Goal: Information Seeking & Learning: Check status

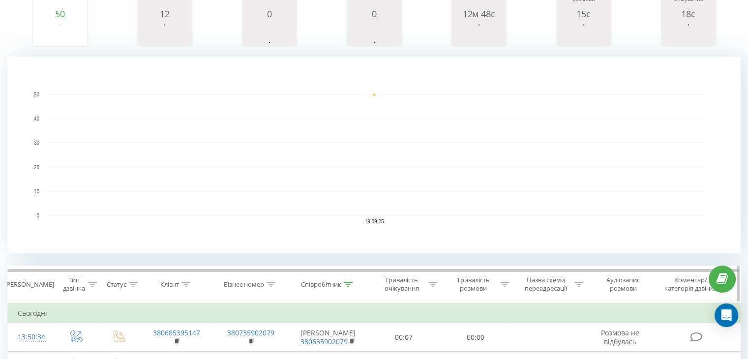
scroll to position [197, 0]
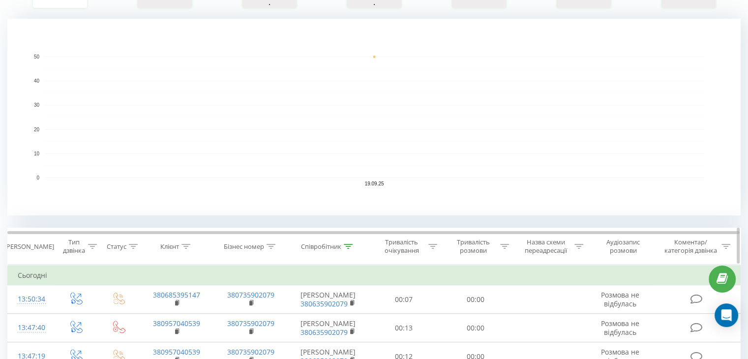
click at [350, 242] on div at bounding box center [348, 246] width 9 height 8
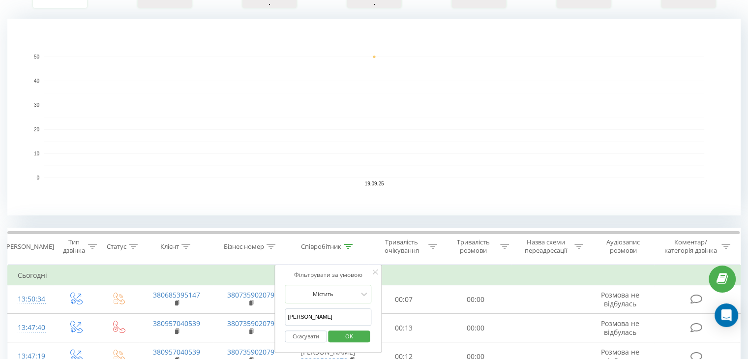
drag, startPoint x: 317, startPoint y: 312, endPoint x: 282, endPoint y: 315, distance: 35.0
click at [282, 315] on div "Фільтрувати за умовою Містить [PERSON_NAME] Скасувати OK" at bounding box center [327, 309] width 107 height 89
type input "[PERSON_NAME]"
click at [351, 340] on span "OK" at bounding box center [349, 335] width 28 height 15
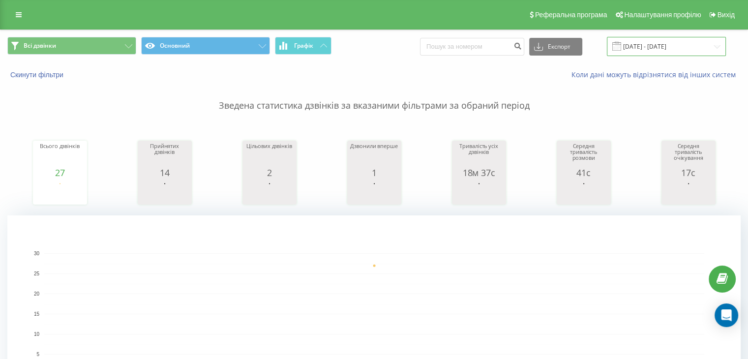
click at [656, 48] on input "[DATE] - [DATE]" at bounding box center [666, 46] width 119 height 19
drag, startPoint x: 320, startPoint y: 263, endPoint x: 328, endPoint y: 259, distance: 9.2
click at [322, 262] on rect "A chart." at bounding box center [374, 313] width 660 height 121
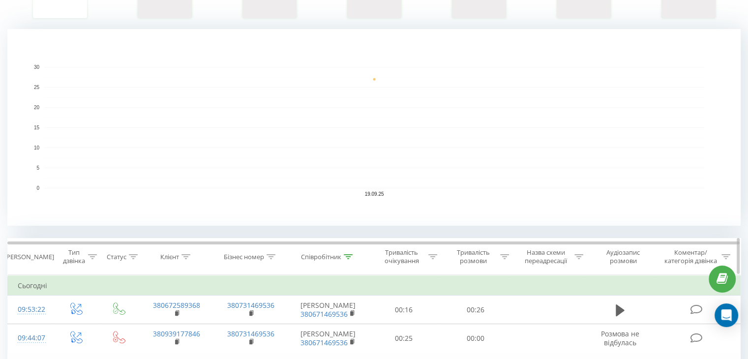
scroll to position [197, 0]
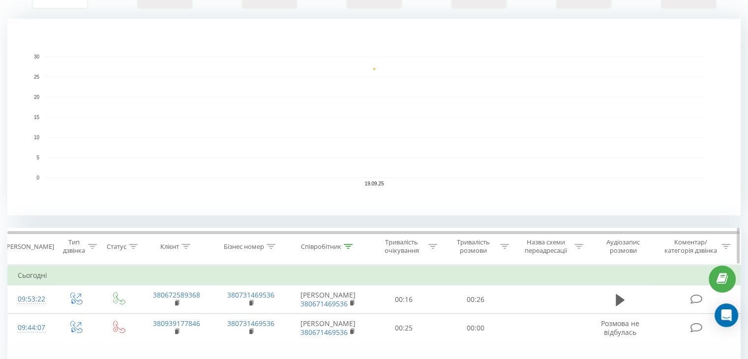
click at [352, 246] on icon at bounding box center [348, 246] width 9 height 5
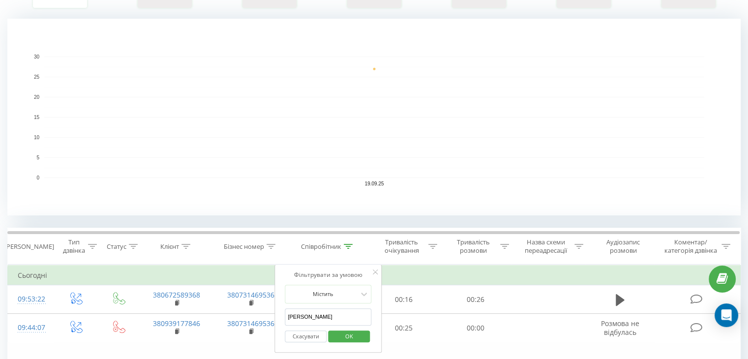
drag, startPoint x: 309, startPoint y: 316, endPoint x: 276, endPoint y: 315, distance: 33.0
click at [276, 315] on div "Фільтрувати за умовою Містить Васінчук Скасувати OK" at bounding box center [327, 309] width 107 height 89
click at [354, 328] on span "OK" at bounding box center [349, 335] width 28 height 15
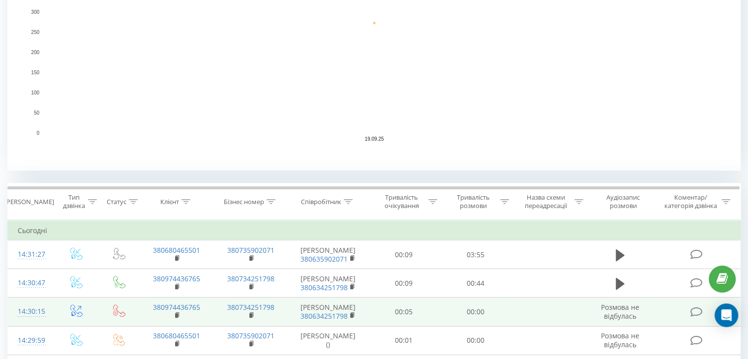
scroll to position [295, 0]
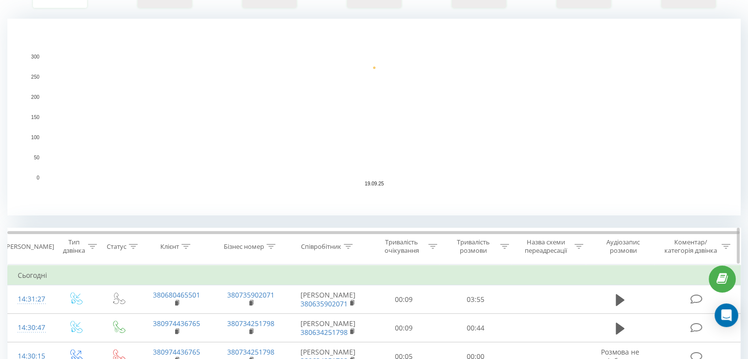
scroll to position [246, 0]
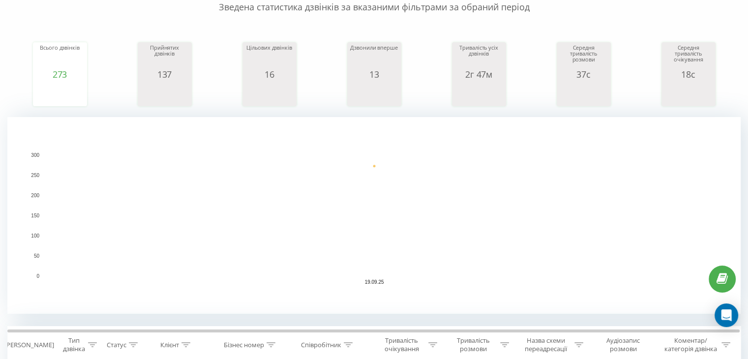
scroll to position [49, 0]
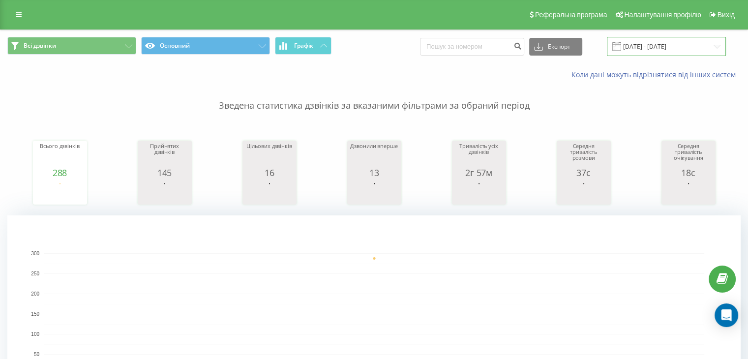
click at [637, 42] on input "[DATE] - [DATE]" at bounding box center [666, 46] width 119 height 19
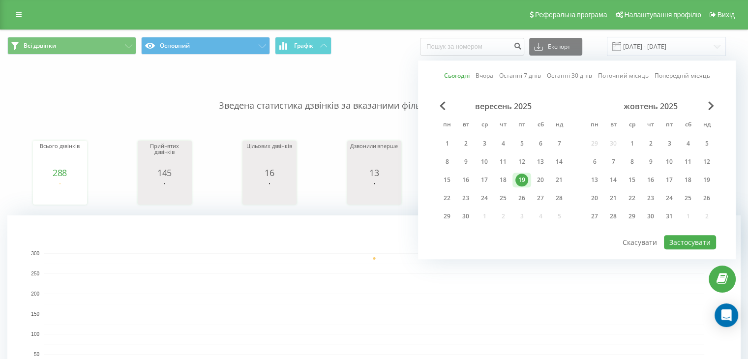
click at [362, 286] on rect "A chart." at bounding box center [374, 313] width 660 height 121
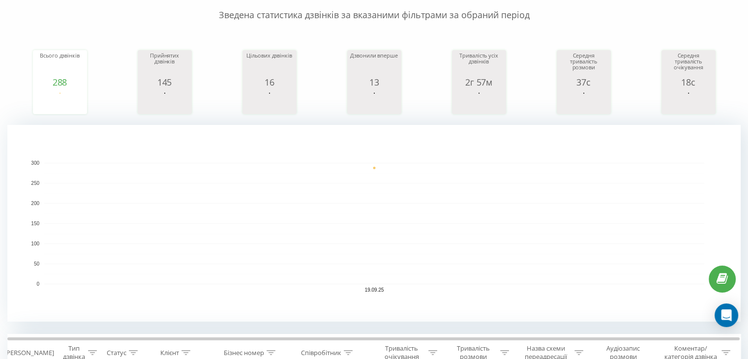
scroll to position [246, 0]
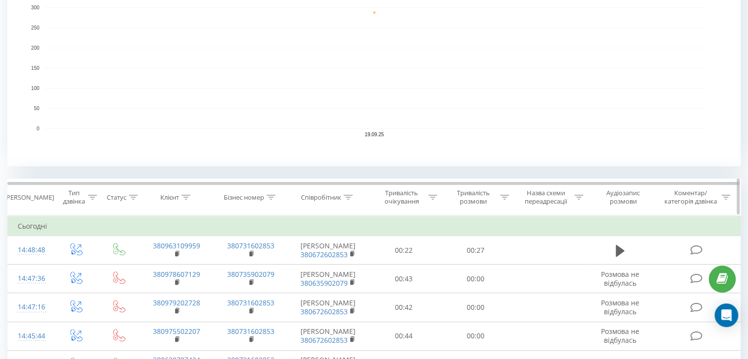
click at [351, 197] on icon at bounding box center [348, 197] width 9 height 5
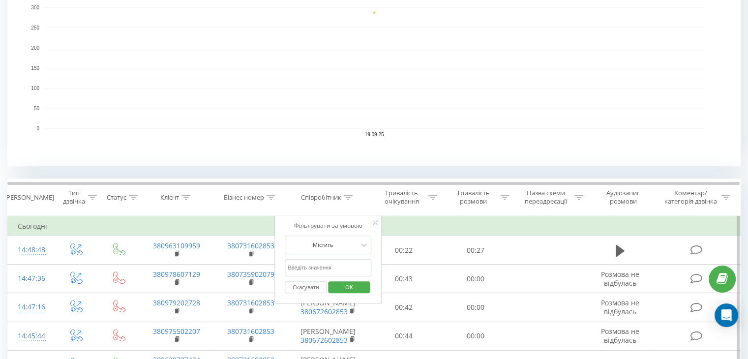
click at [319, 268] on input "text" at bounding box center [328, 267] width 87 height 17
click at [357, 288] on span "OK" at bounding box center [349, 286] width 28 height 15
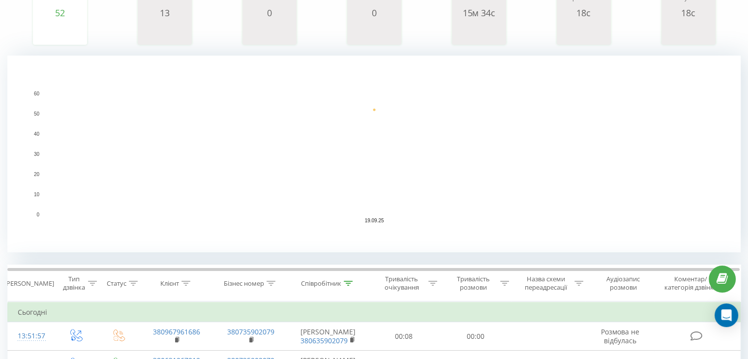
scroll to position [295, 0]
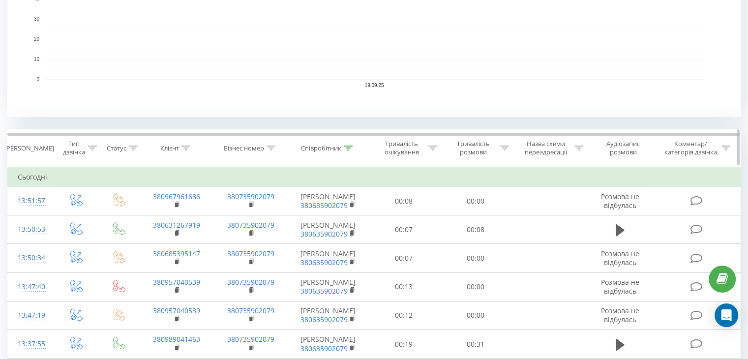
click at [349, 151] on div at bounding box center [348, 148] width 9 height 8
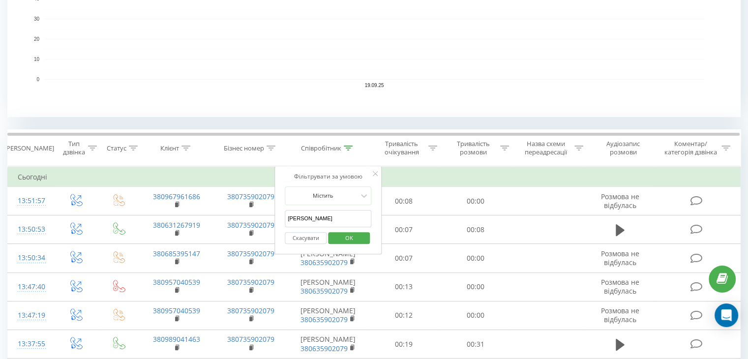
drag, startPoint x: 313, startPoint y: 219, endPoint x: 279, endPoint y: 214, distance: 34.3
click at [279, 214] on div "Фільтрувати за умовою Містить [PERSON_NAME] Скасувати OK" at bounding box center [327, 210] width 107 height 89
type input "[PERSON_NAME]"
click at [359, 238] on span "OK" at bounding box center [349, 237] width 28 height 15
